Goal: Entertainment & Leisure: Consume media (video, audio)

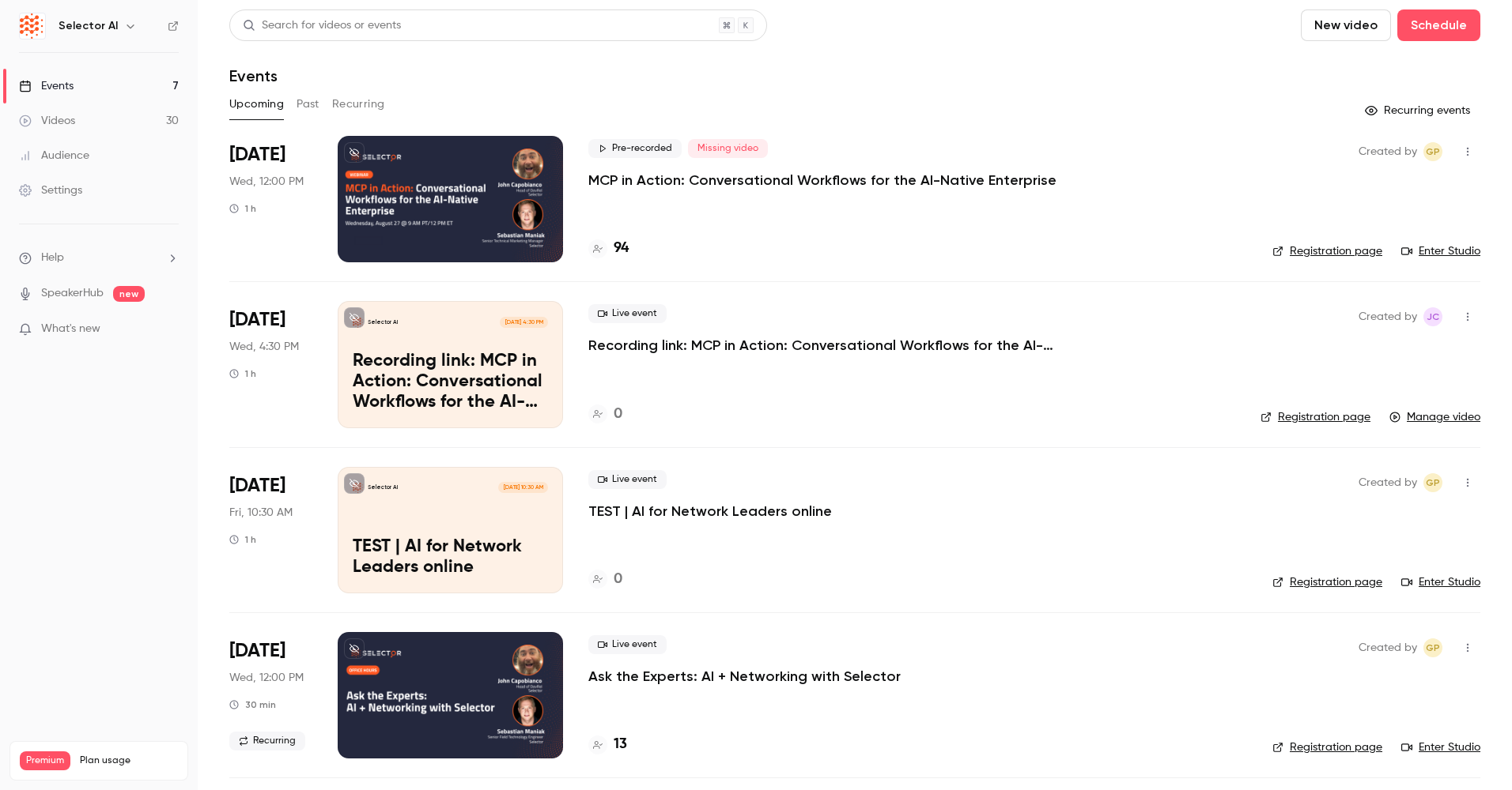
click at [716, 344] on p "Recording link: MCP in Action: Conversational Workflows for the AI-Native Enter…" at bounding box center [825, 346] width 474 height 19
click at [845, 336] on p "Recording link: MCP in Action: Conversational Workflows for the AI-Native Enter…" at bounding box center [825, 346] width 474 height 19
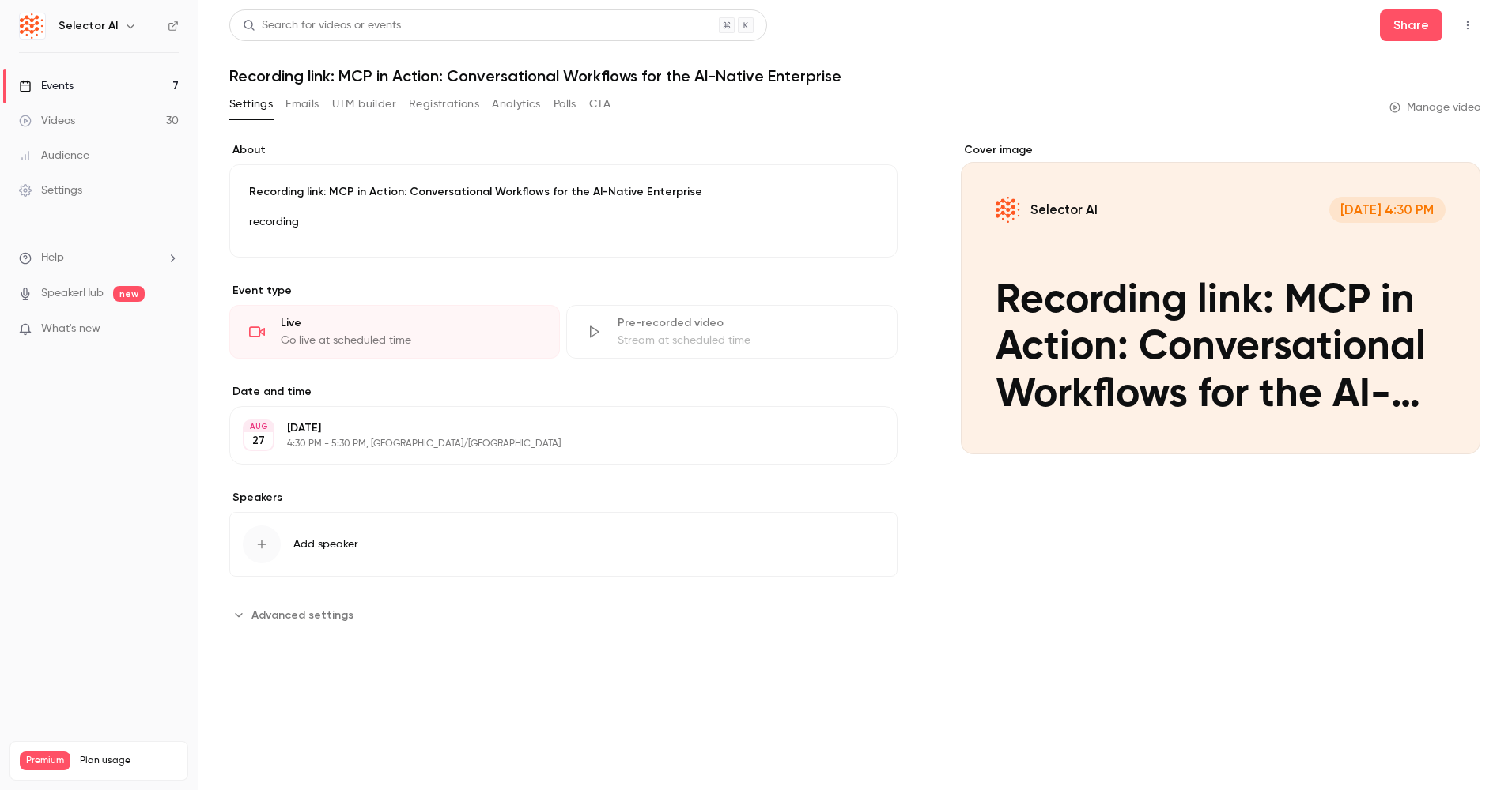
click at [1147, 296] on div "Cover image" at bounding box center [1220, 298] width 519 height 312
click at [0, 0] on input "Selector AI [DATE] 4:30 PM Recording link: MCP in Action: Conversational Workfl…" at bounding box center [0, 0] width 0 height 0
click at [680, 325] on div "Pre-recorded video" at bounding box center [747, 323] width 260 height 15
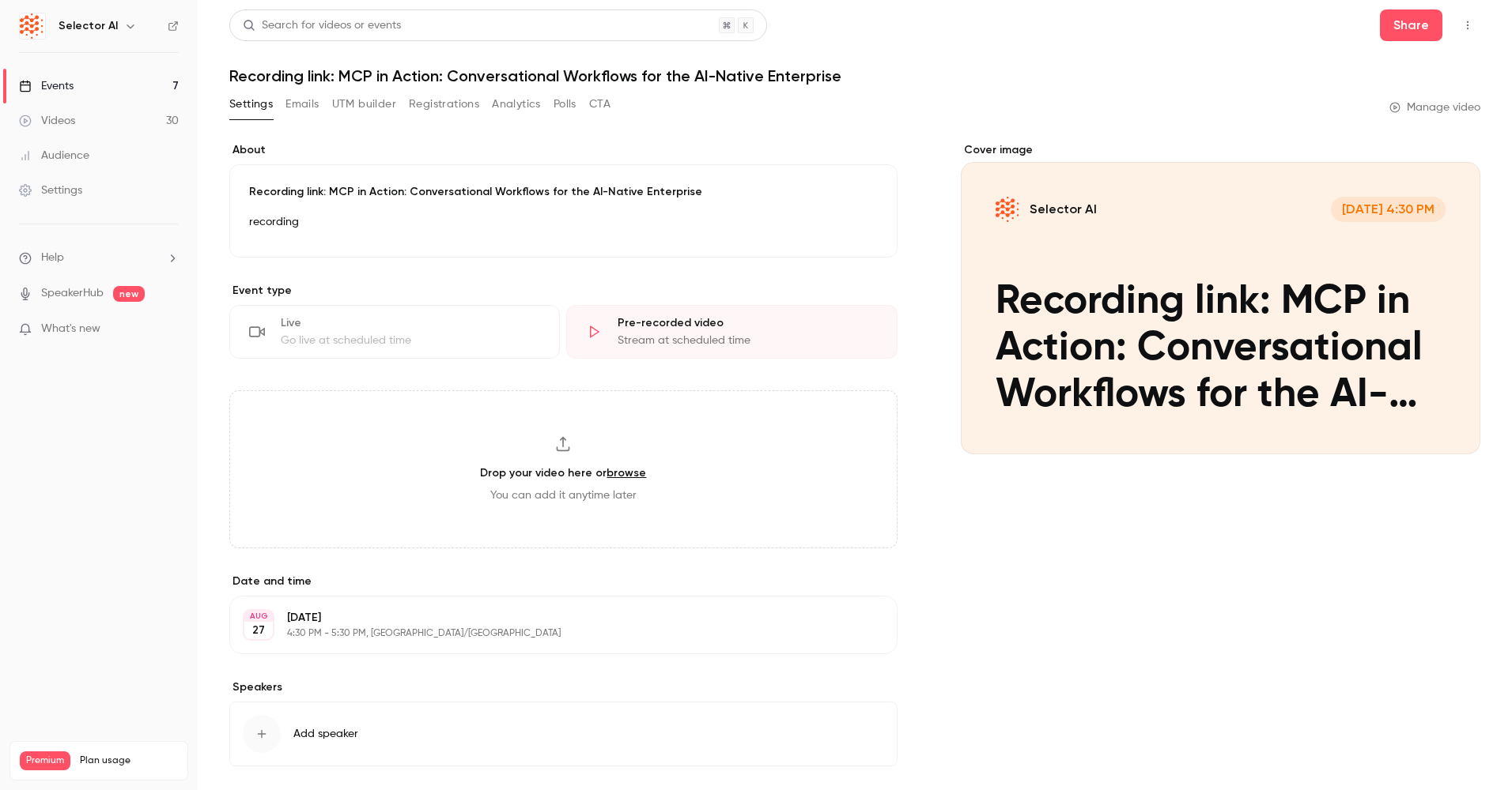
click at [483, 326] on div "Live" at bounding box center [410, 323] width 260 height 15
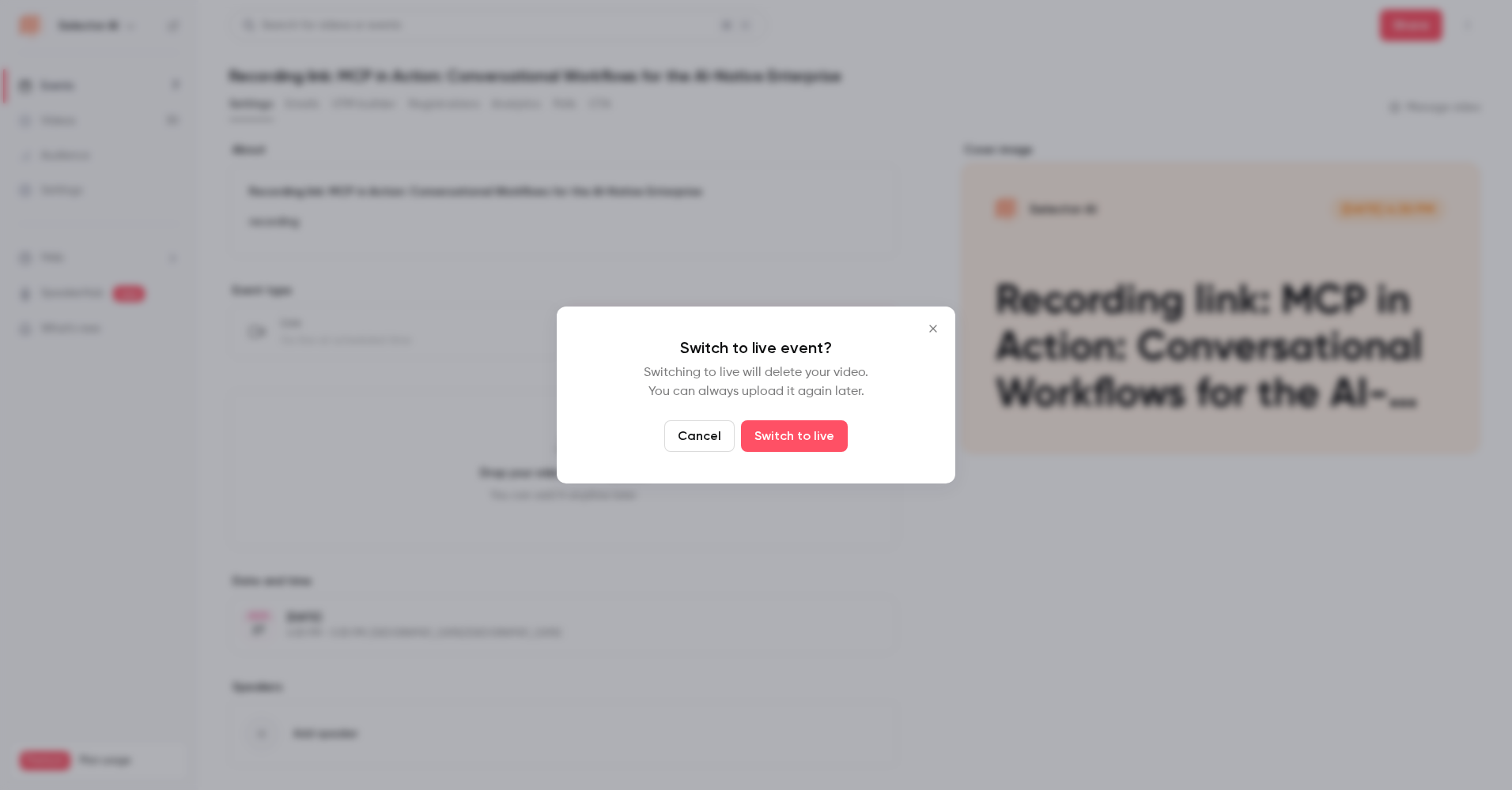
click at [706, 434] on button "Cancel" at bounding box center [699, 436] width 70 height 32
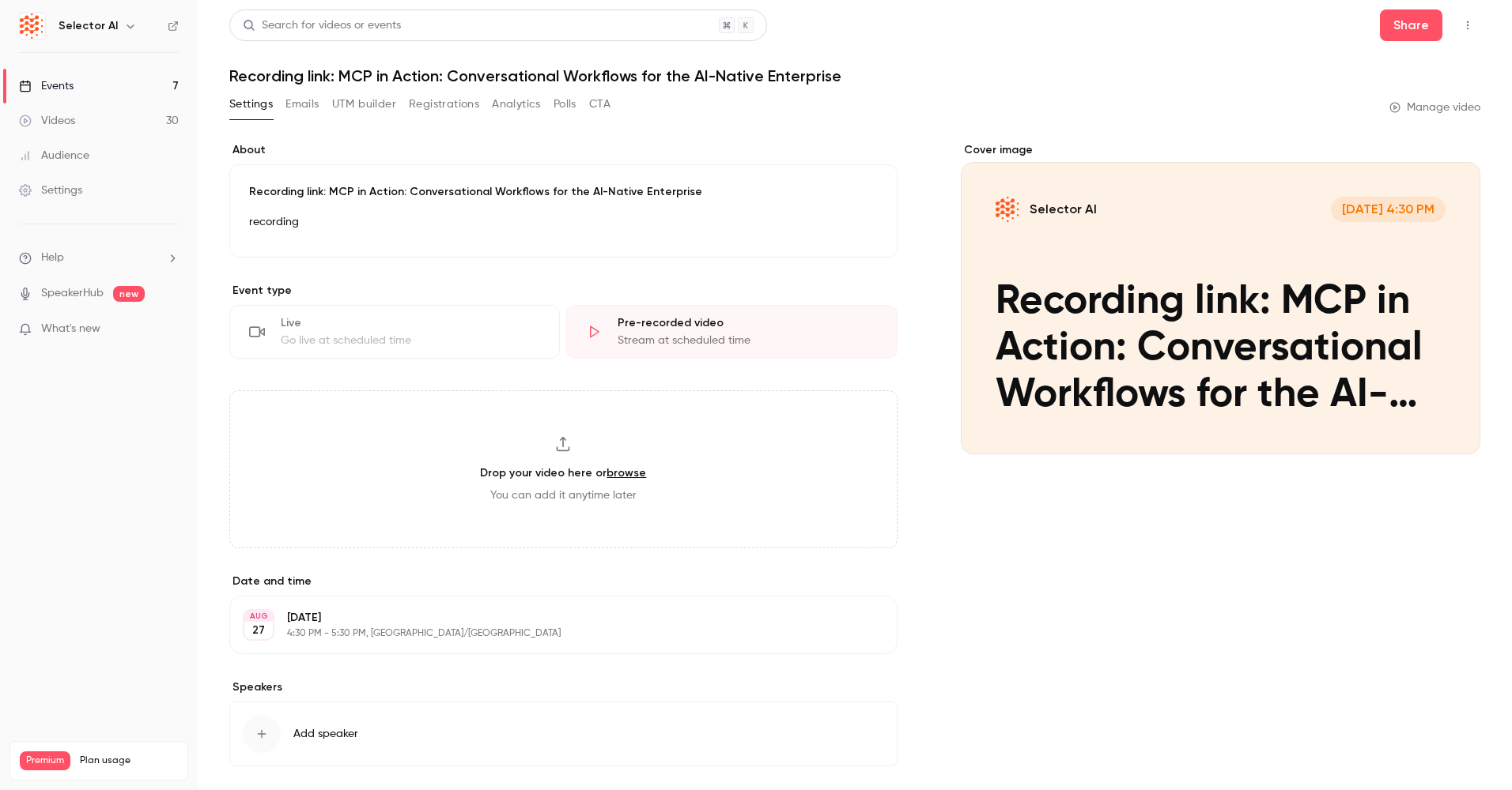
click at [304, 112] on button "Emails" at bounding box center [302, 104] width 34 height 25
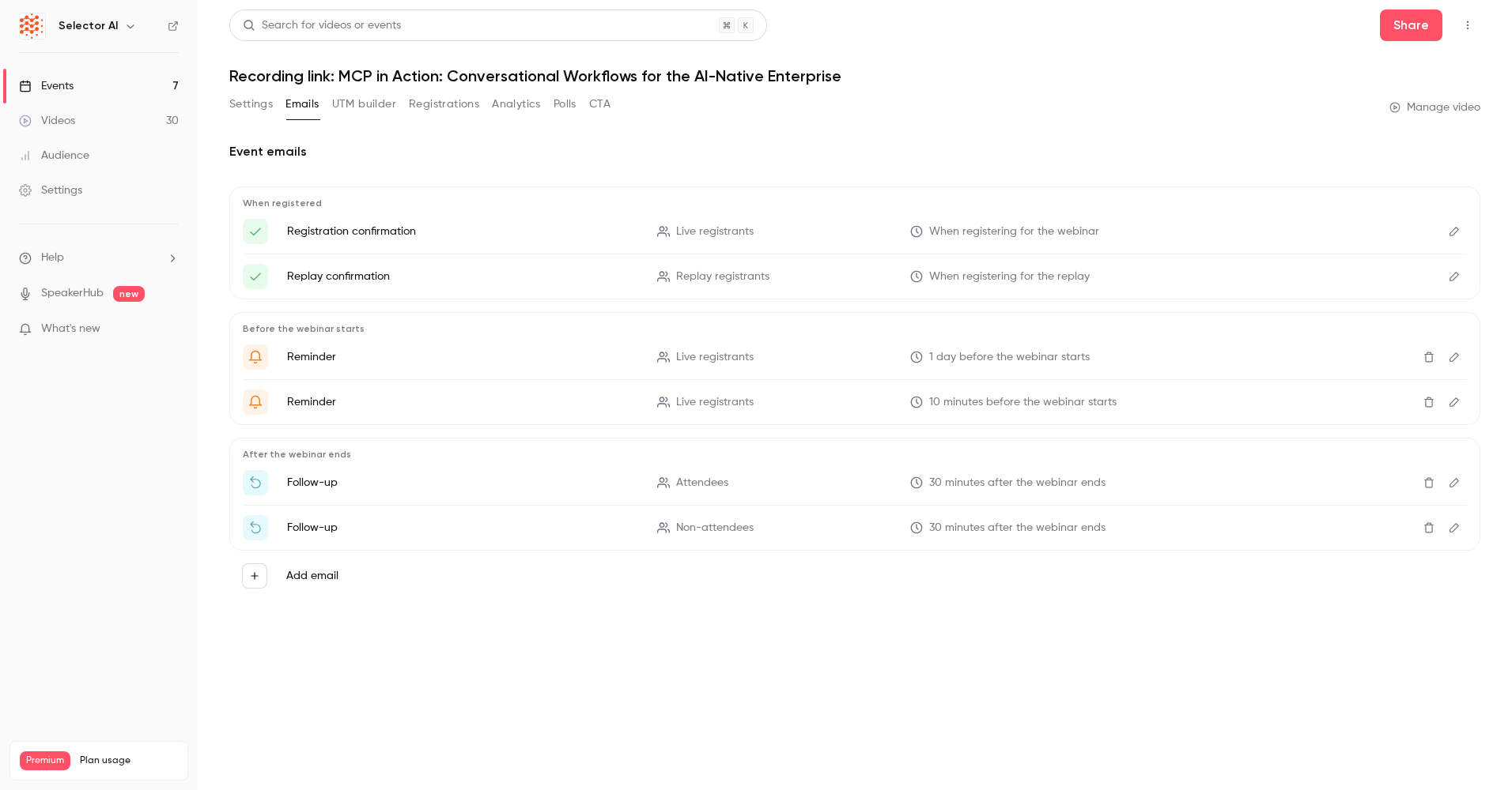
click at [59, 90] on div "Events" at bounding box center [46, 86] width 55 height 15
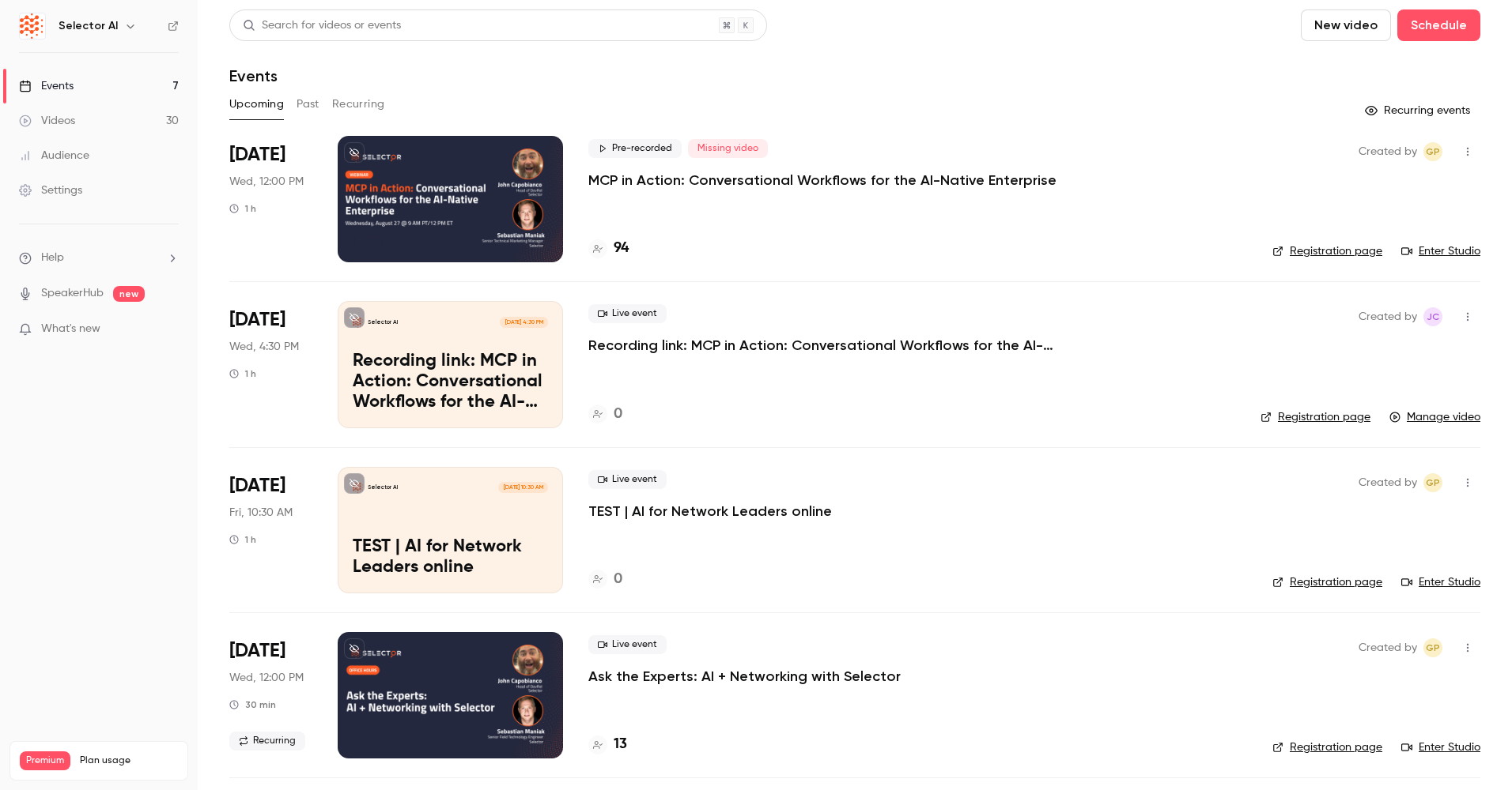
click at [57, 120] on div "Videos" at bounding box center [47, 121] width 56 height 15
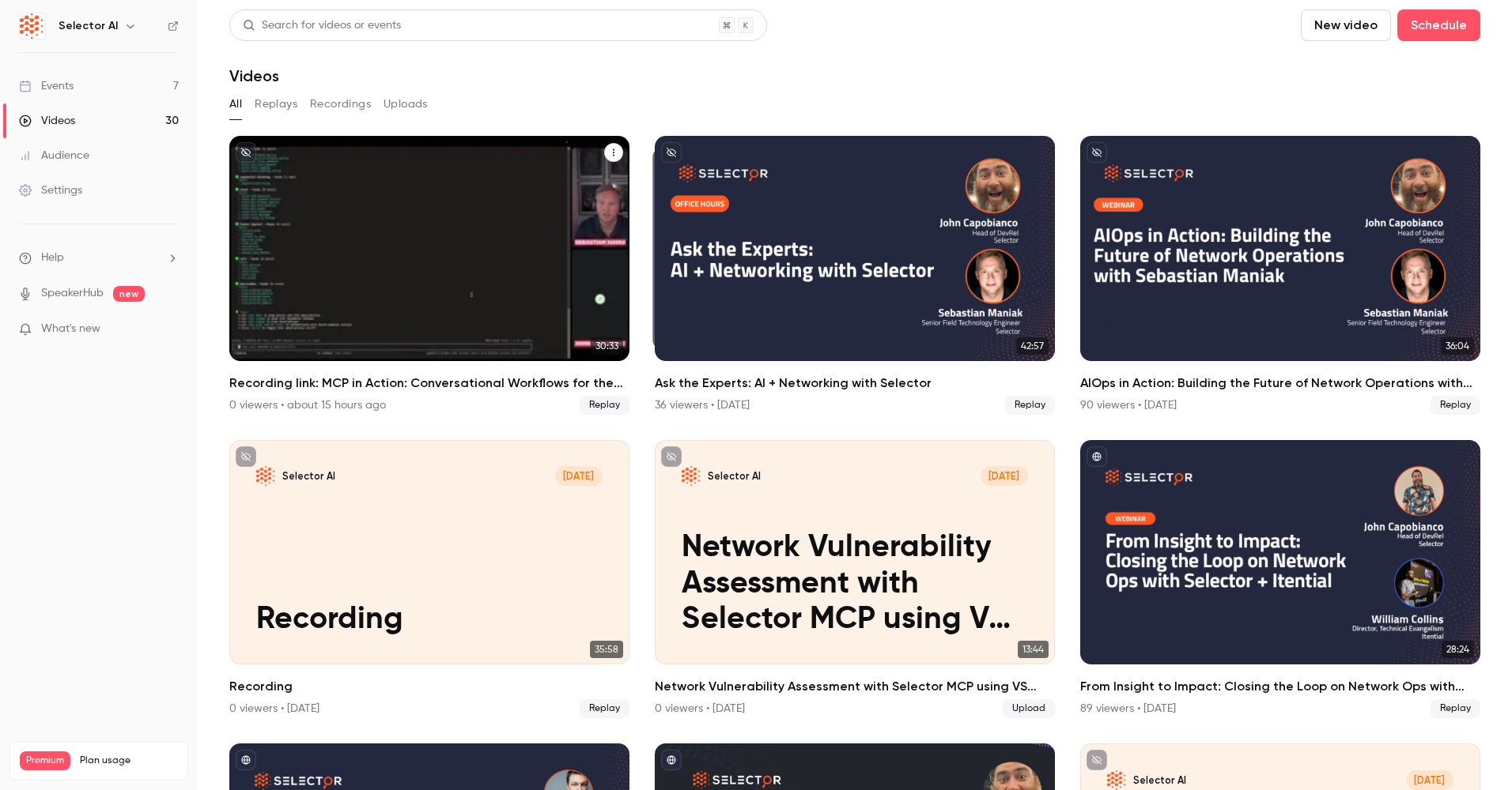
click at [475, 197] on div "Selector AI [DATE] Recording link: MCP in Action: Conversational Workflows for …" at bounding box center [430, 248] width 400 height 225
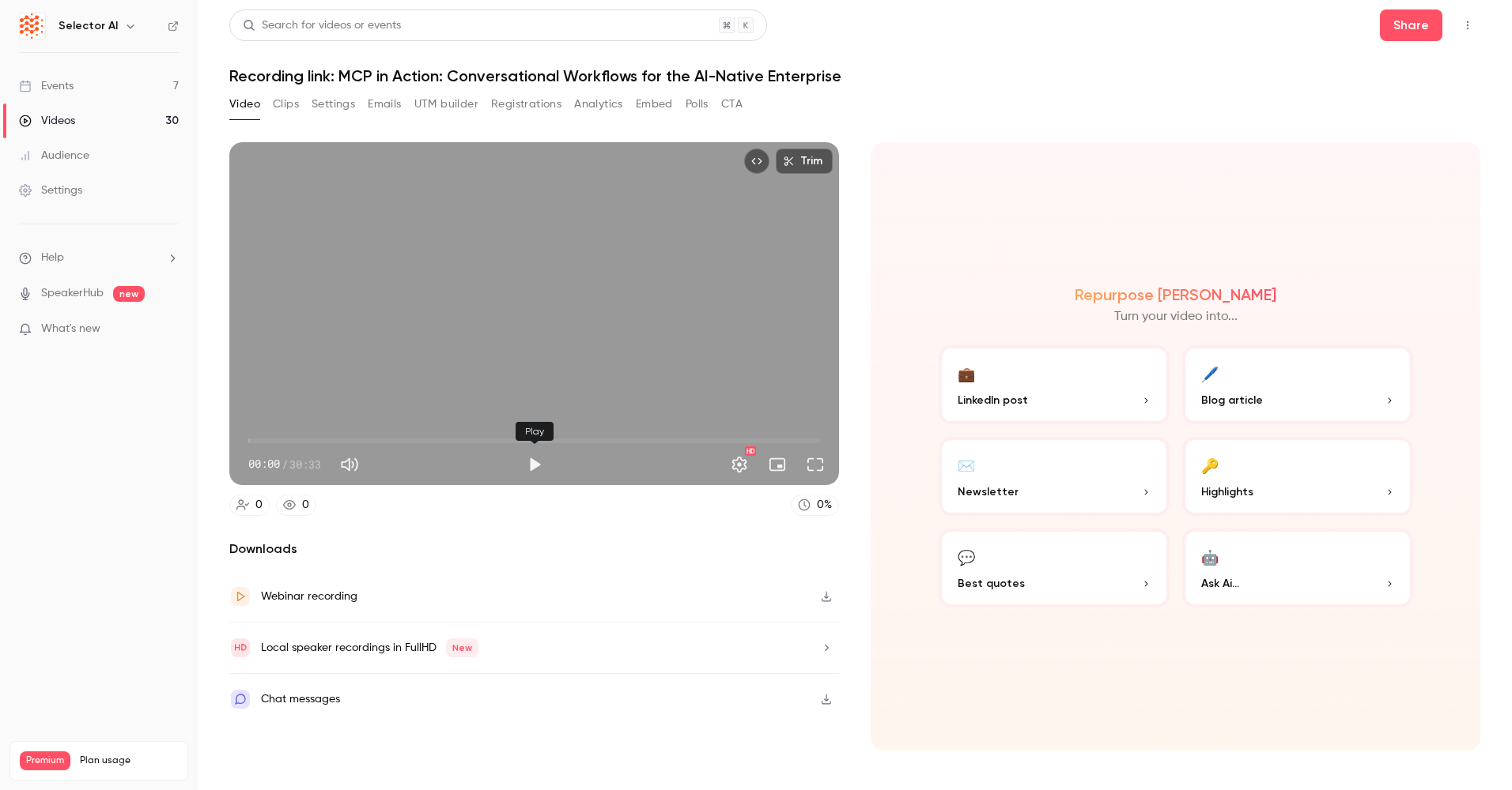
click at [532, 462] on button "Play" at bounding box center [534, 464] width 32 height 32
click at [523, 445] on span "14:42" at bounding box center [533, 441] width 572 height 25
drag, startPoint x: 559, startPoint y: 443, endPoint x: 576, endPoint y: 442, distance: 17.0
click at [559, 443] on span "14:42" at bounding box center [533, 441] width 572 height 25
click at [612, 440] on span "16:39" at bounding box center [533, 441] width 572 height 25
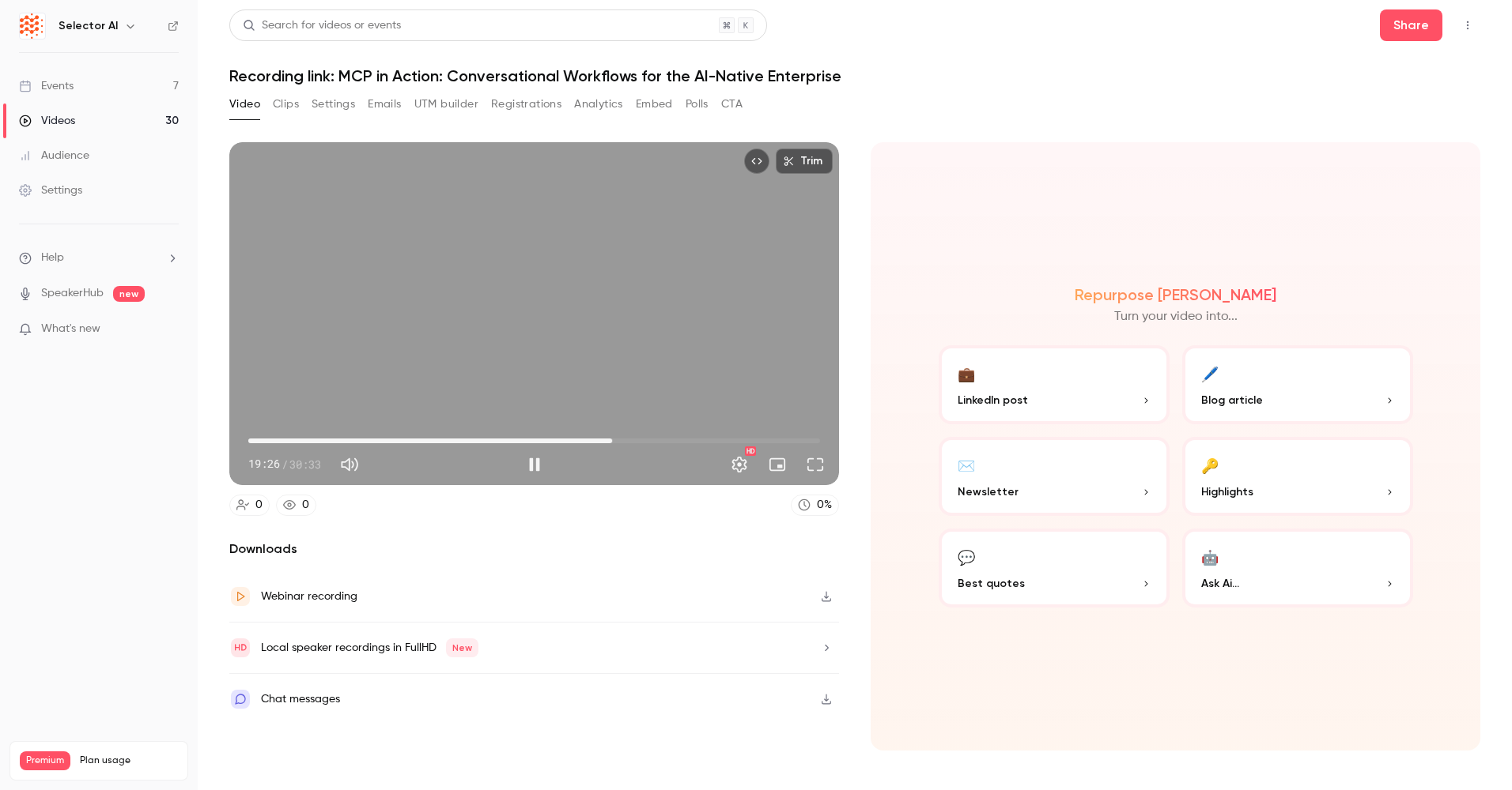
click at [659, 443] on span "19:26" at bounding box center [533, 441] width 572 height 25
click at [719, 441] on span "21:58" at bounding box center [533, 441] width 572 height 25
click at [747, 435] on span "26:39" at bounding box center [533, 441] width 572 height 25
click at [772, 438] on span "27:58" at bounding box center [533, 441] width 572 height 25
click at [793, 439] on span "27:58" at bounding box center [533, 441] width 572 height 25
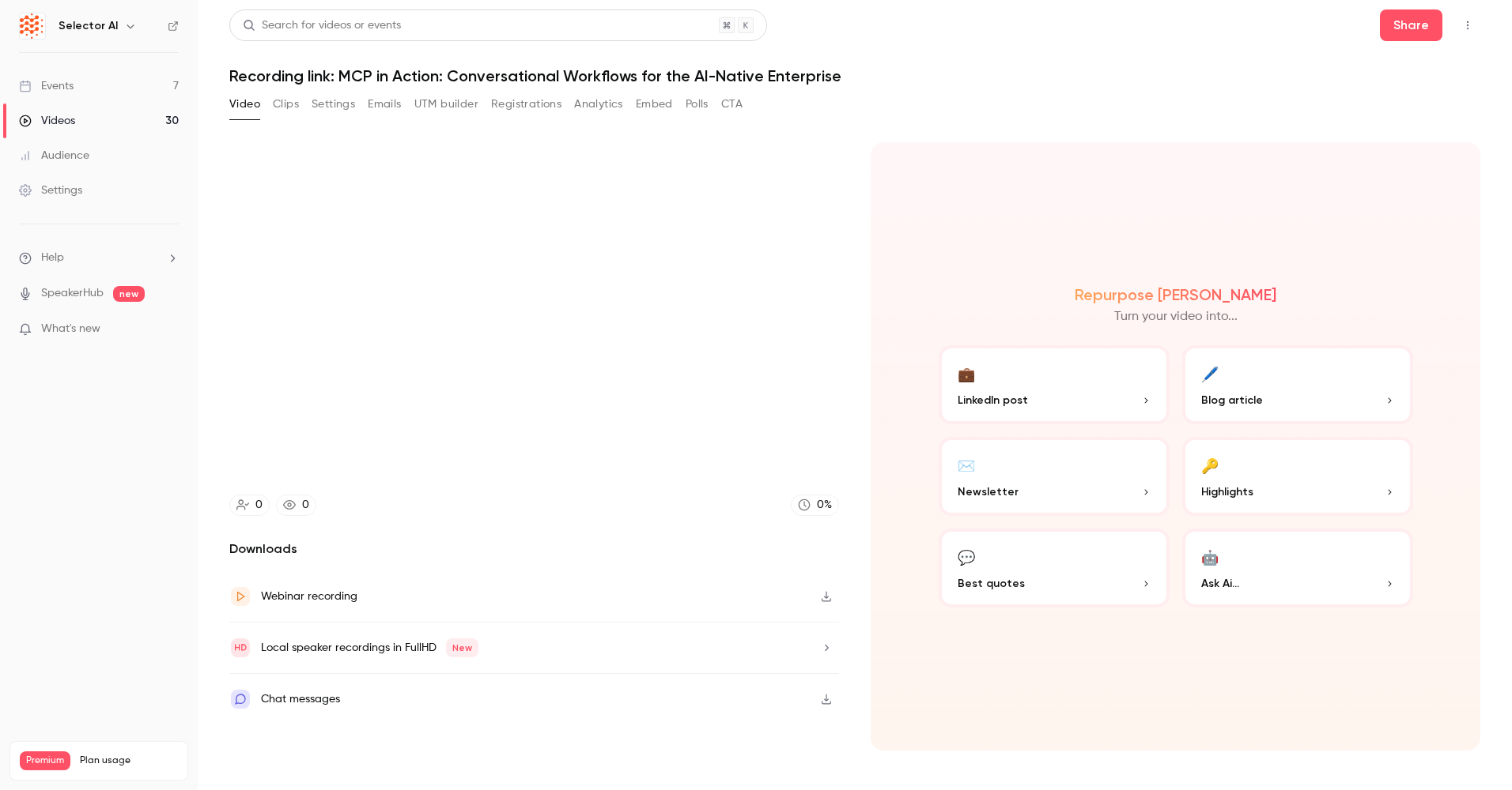
type input "******"
click at [284, 105] on button "Clips" at bounding box center [285, 104] width 26 height 25
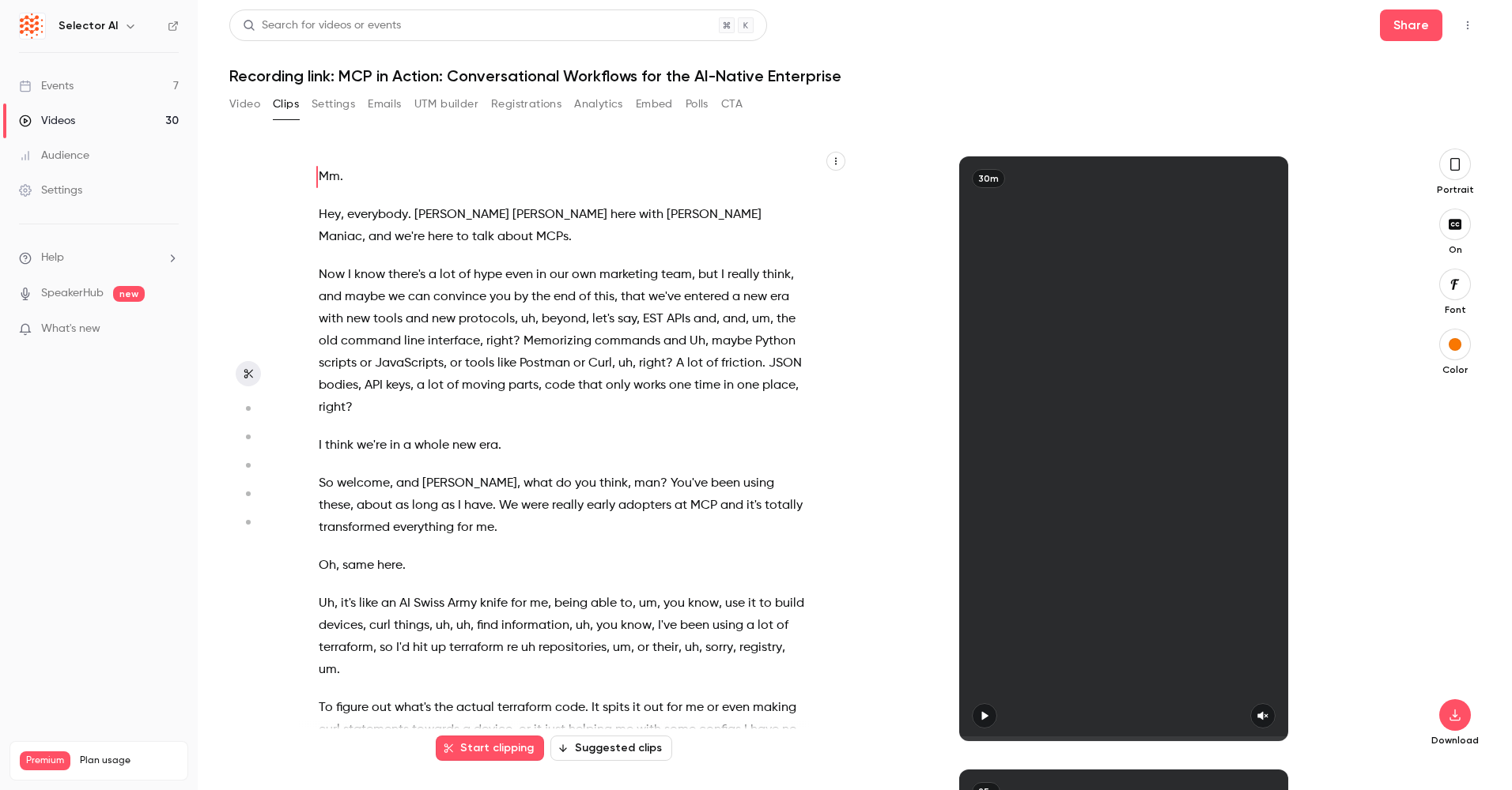
click at [246, 93] on button "Video" at bounding box center [245, 104] width 31 height 25
